Goal: Book appointment/travel/reservation

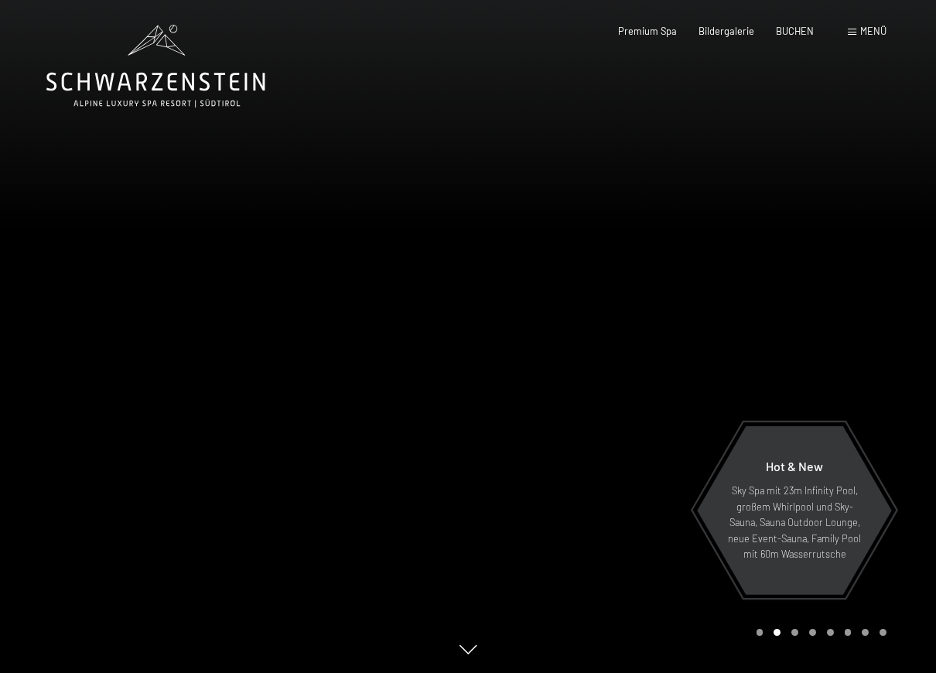
click at [875, 28] on span "Menü" at bounding box center [874, 31] width 26 height 12
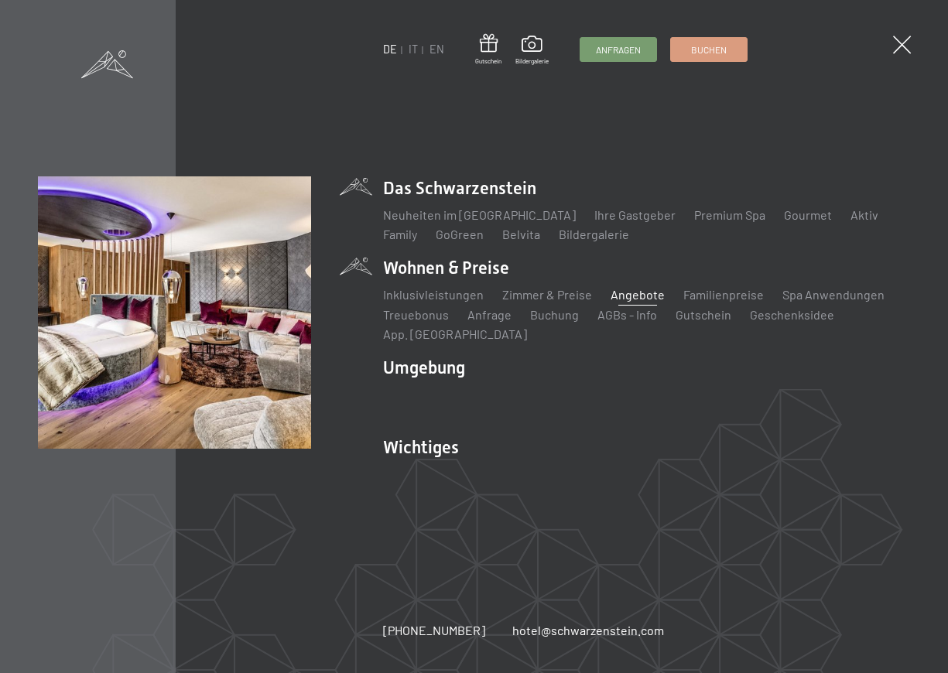
click at [628, 300] on link "Angebote" at bounding box center [638, 294] width 54 height 15
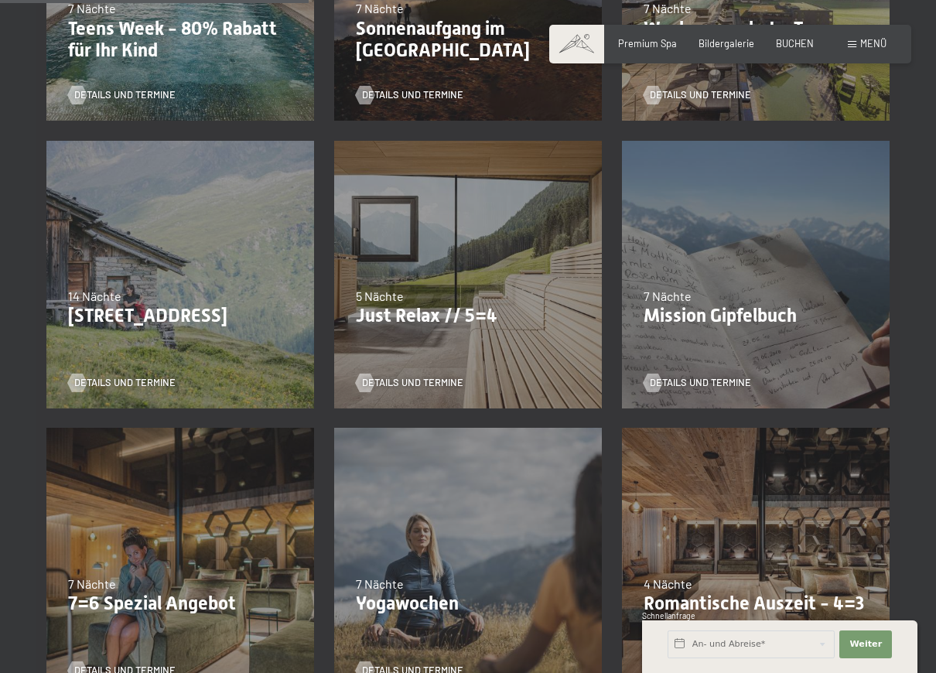
scroll to position [697, 0]
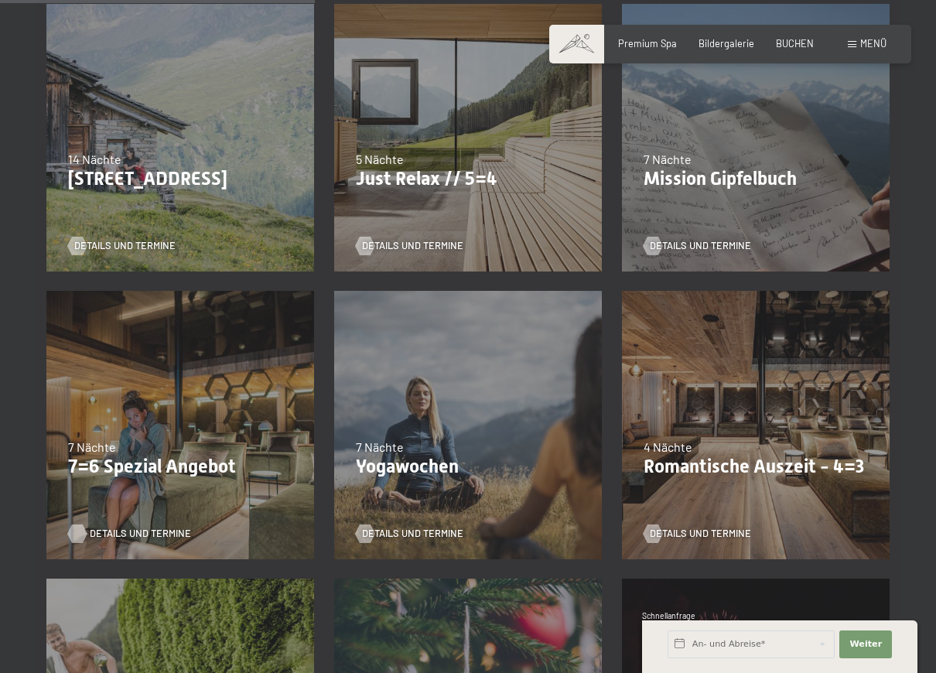
click at [132, 529] on span "Details und Termine" at bounding box center [140, 534] width 101 height 14
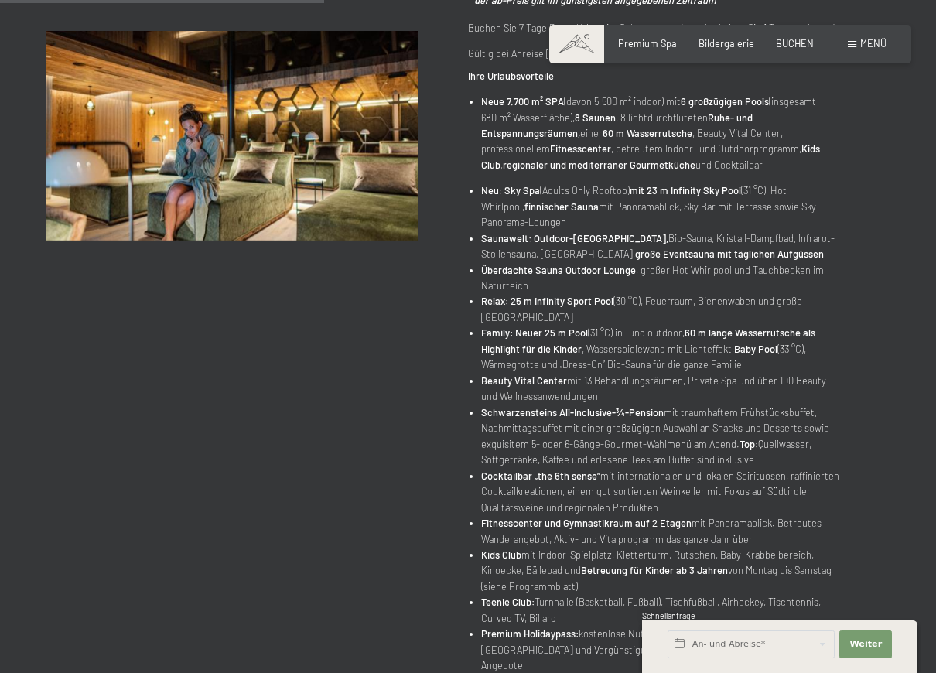
scroll to position [310, 0]
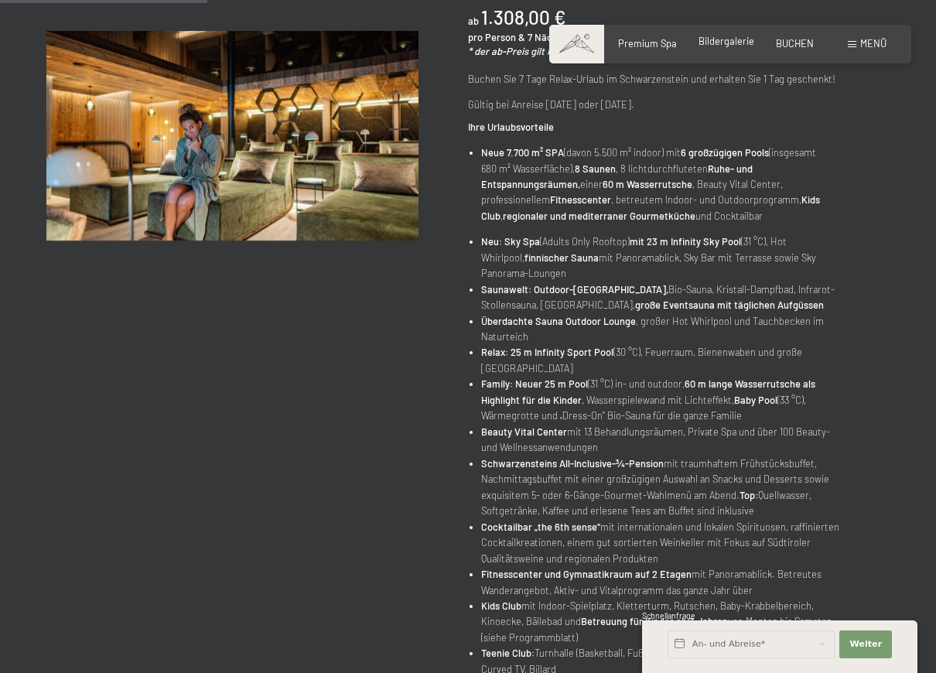
click at [721, 41] on span "Bildergalerie" at bounding box center [727, 41] width 56 height 12
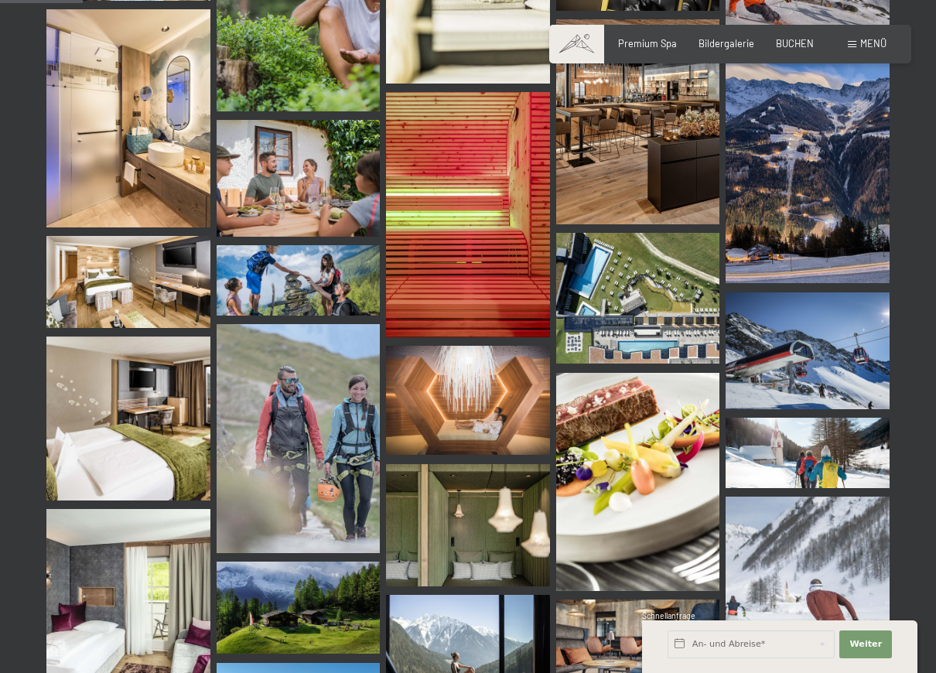
scroll to position [1238, 0]
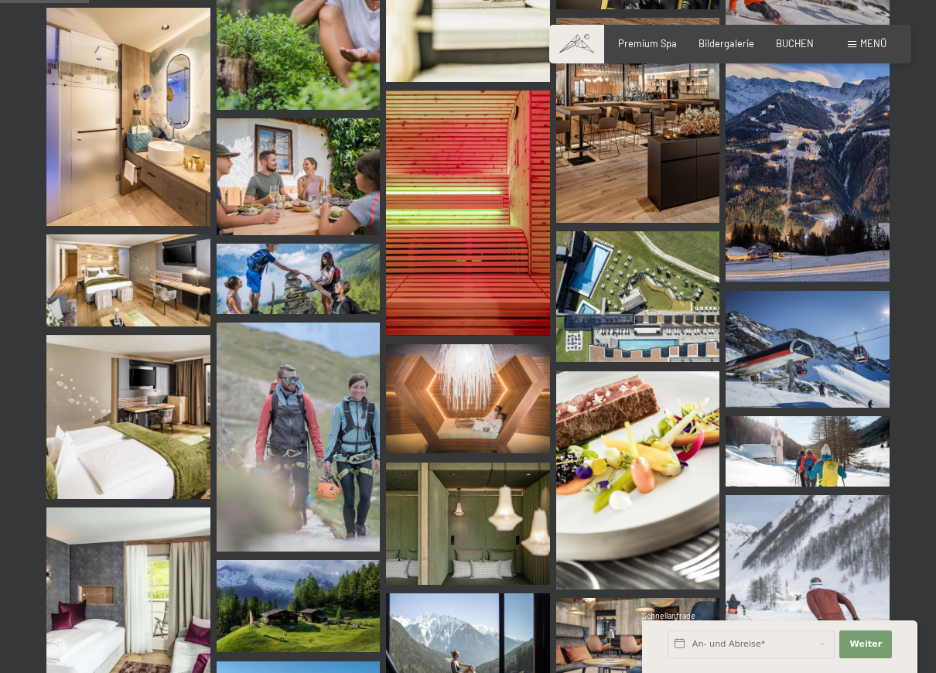
click at [813, 444] on img at bounding box center [808, 451] width 164 height 70
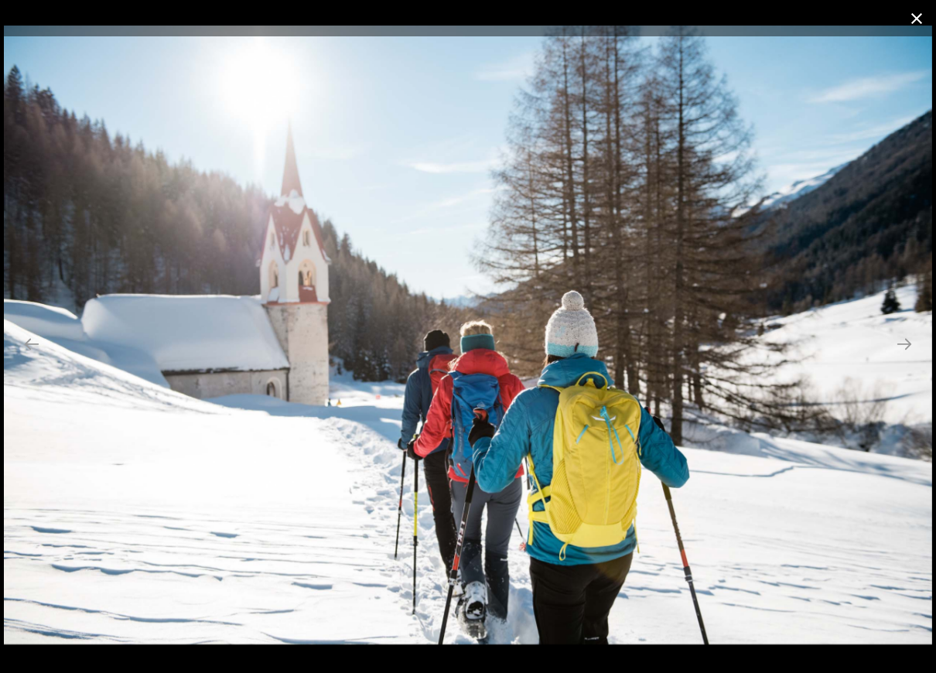
click at [910, 20] on button "Close gallery" at bounding box center [917, 18] width 39 height 36
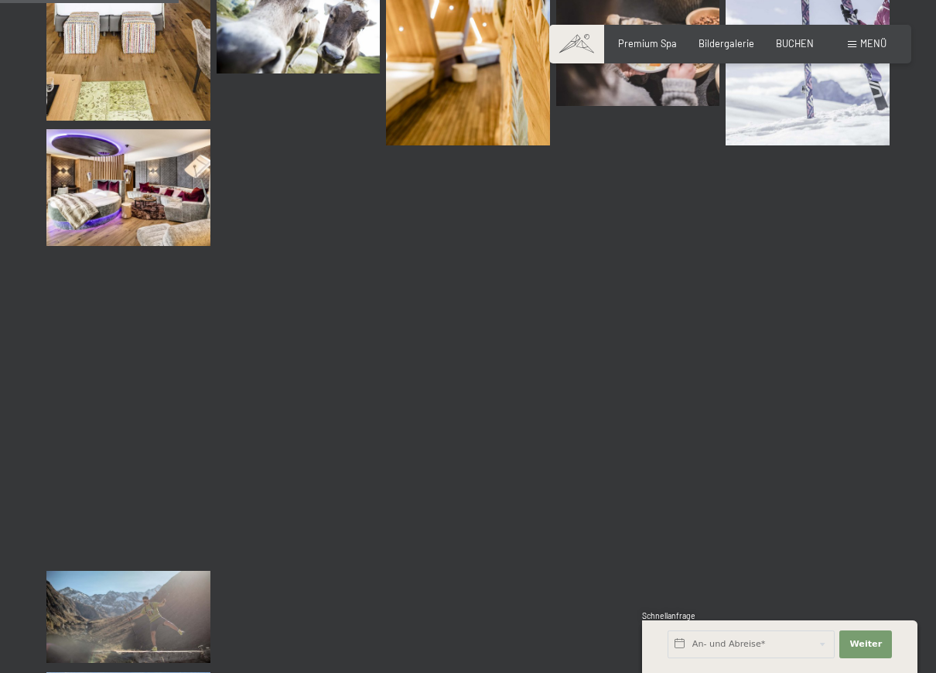
scroll to position [2554, 0]
